Goal: Information Seeking & Learning: Compare options

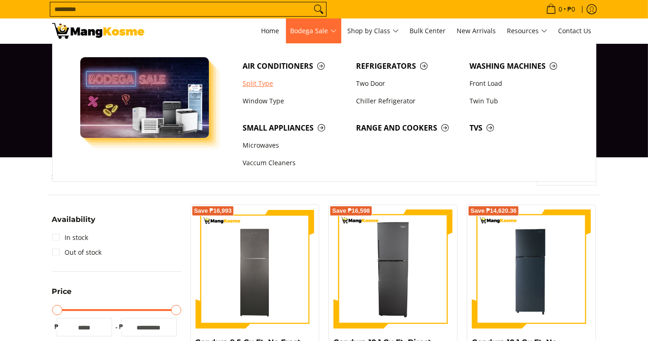
click at [262, 82] on link "Split Type" at bounding box center [295, 84] width 114 height 18
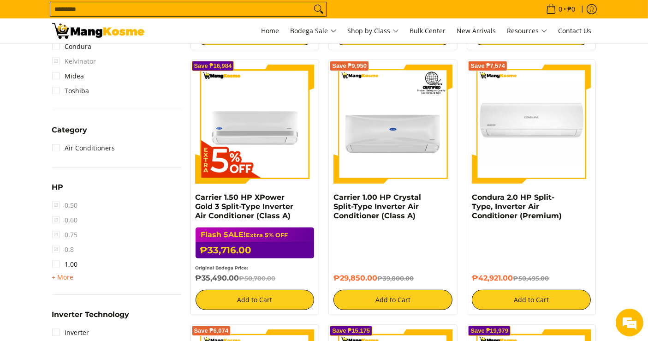
click at [63, 283] on div "HP 0.50 0.60 0.75 0.8 1.00 + More - Less 1.50 2.00 2.50 3.00 3T 4.00 6.00" at bounding box center [116, 238] width 129 height 114
click at [62, 276] on span "+ More" at bounding box center [63, 277] width 22 height 7
click at [65, 281] on link "1.50" at bounding box center [65, 279] width 26 height 15
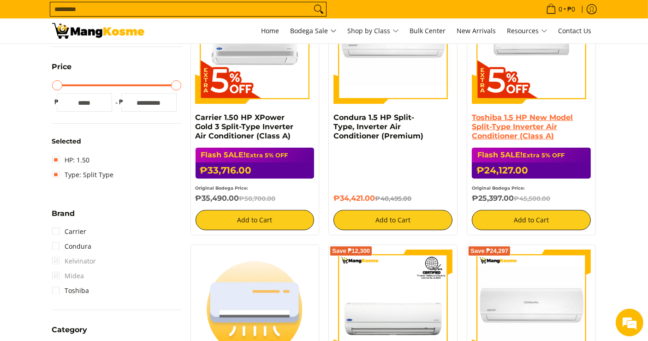
click at [524, 137] on link "Toshiba 1.5 HP New Model Split-Type Inverter Air Conditioner (Class A)" at bounding box center [522, 126] width 101 height 27
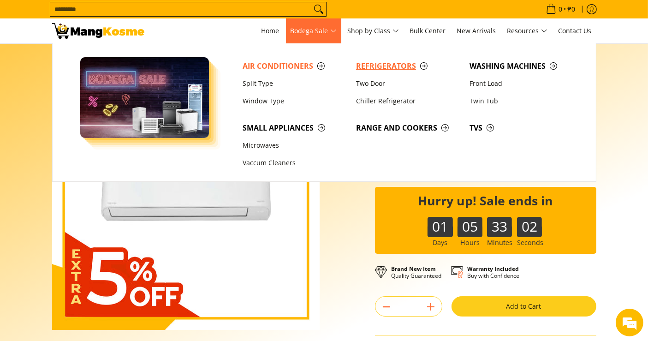
click at [379, 72] on link "Refrigerators" at bounding box center [409, 66] width 114 height 18
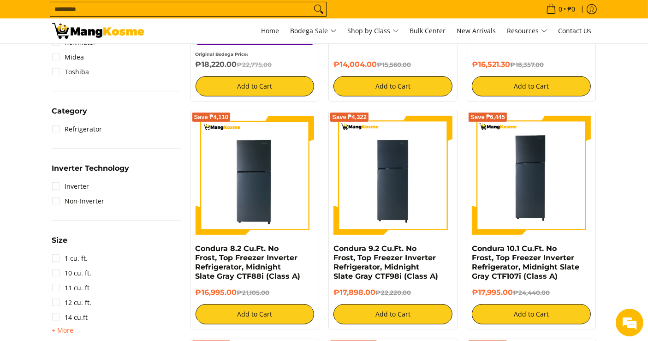
scroll to position [410, 0]
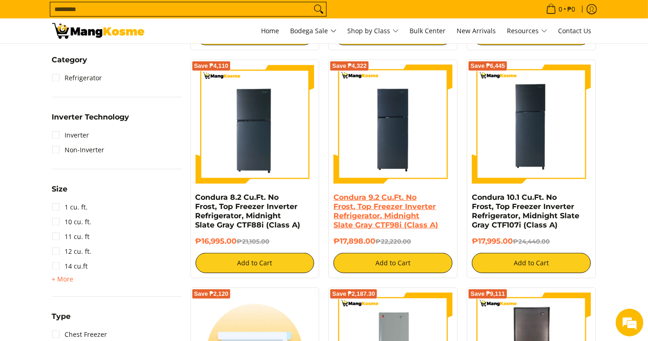
click at [389, 199] on link "Condura 9.2 Cu.Ft. No Frost, Top Freezer Inverter Refrigerator, Midnight Slate …" at bounding box center [386, 211] width 105 height 36
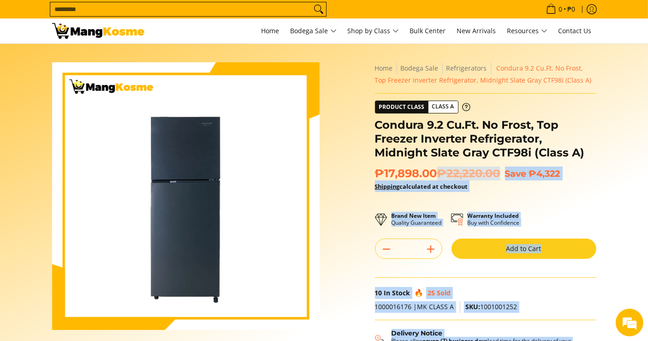
drag, startPoint x: 435, startPoint y: 177, endPoint x: 366, endPoint y: 179, distance: 68.8
click at [366, 179] on div "Skip to Main Content Enable zoom Disable zoom Enable zoom Disable zoom Enable z…" at bounding box center [325, 259] width 554 height 394
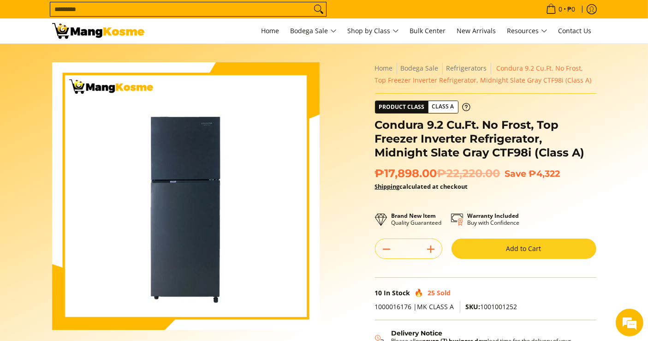
click at [390, 173] on span "₱17,898.00 ₱22,220.00" at bounding box center [438, 174] width 126 height 14
drag, startPoint x: 436, startPoint y: 174, endPoint x: 378, endPoint y: 170, distance: 58.3
click at [378, 170] on span "₱17,898.00 ₱22,220.00" at bounding box center [438, 174] width 126 height 14
copy span "₱17,898.00"
